Goal: Find specific page/section

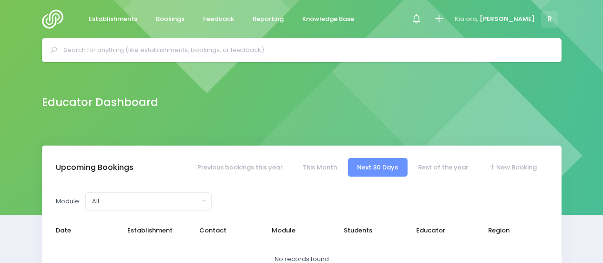
select select "5"
click at [149, 48] on input "text" at bounding box center [305, 50] width 485 height 14
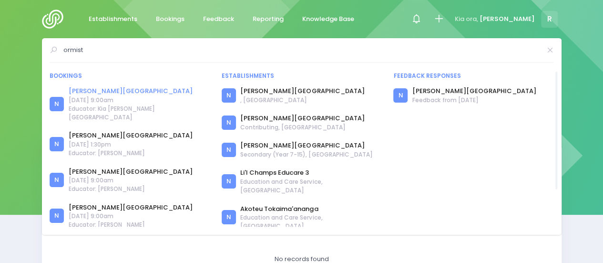
type input "ormist"
click at [106, 93] on link "[PERSON_NAME][GEOGRAPHIC_DATA]" at bounding box center [139, 91] width 141 height 10
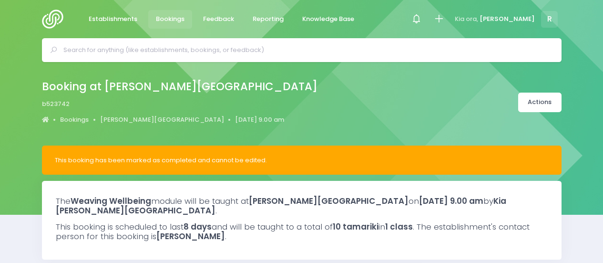
select select "5"
click at [141, 118] on link "[PERSON_NAME][GEOGRAPHIC_DATA]" at bounding box center [162, 120] width 124 height 10
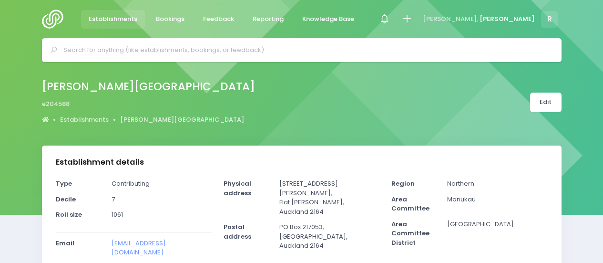
select select "5"
